Goal: Ask a question

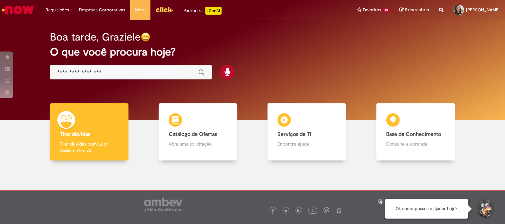
click at [124, 68] on div "Global" at bounding box center [131, 72] width 162 height 15
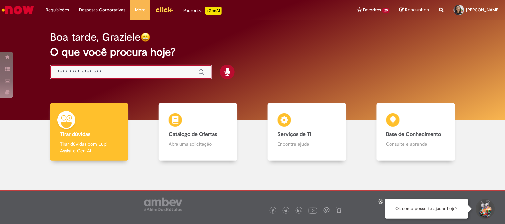
click at [83, 69] on input "Basta digitar aqui" at bounding box center [124, 73] width 134 height 8
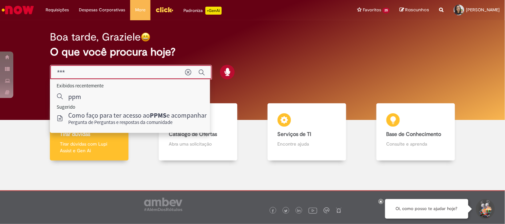
type input "****"
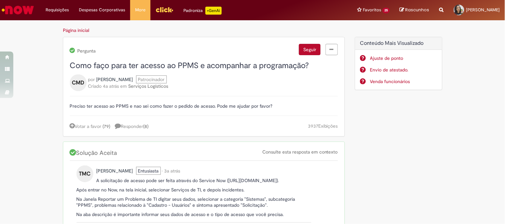
click at [128, 107] on p "Preciso ter acesso ao PPMS e nao sei como fazer o pedido de acesso. Pode me aju…" at bounding box center [204, 106] width 268 height 6
click at [103, 125] on link "( 79 )" at bounding box center [107, 126] width 8 height 6
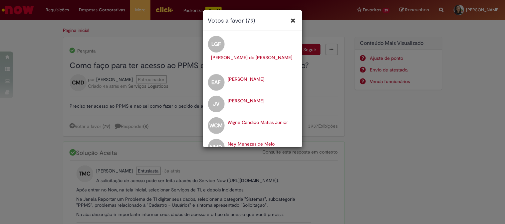
click at [308, 94] on div "Votos a favor (79) LGF [PERSON_NAME] do [PERSON_NAME] EAF [PERSON_NAME] JV [PER…" at bounding box center [252, 112] width 505 height 224
click at [131, 100] on div "Votos a favor (79) LGF [PERSON_NAME] do [PERSON_NAME] EAF [PERSON_NAME] JV [PER…" at bounding box center [252, 112] width 505 height 224
click at [295, 18] on icon "Fechar" at bounding box center [293, 20] width 5 height 8
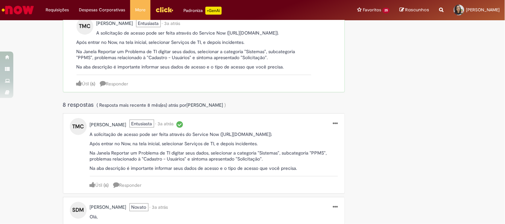
scroll to position [111, 0]
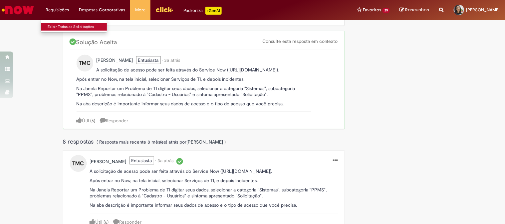
click at [61, 24] on link "Exibir Todas as Solicitações" at bounding box center [77, 26] width 73 height 7
